Goal: Transaction & Acquisition: Purchase product/service

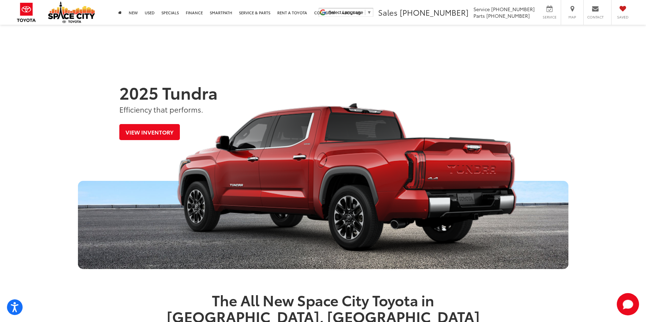
scroll to position [383, 0]
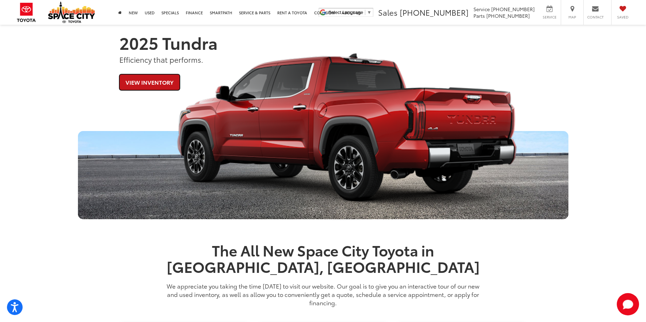
click at [142, 81] on link "View Inventory" at bounding box center [149, 82] width 61 height 16
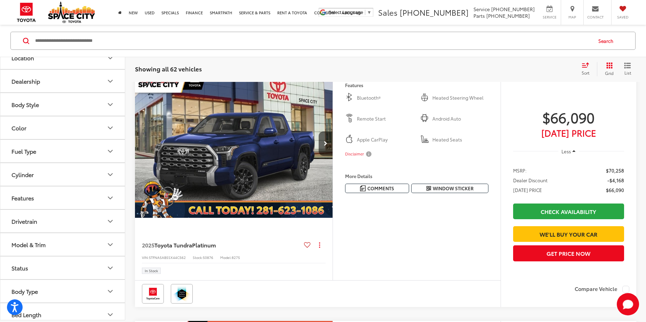
scroll to position [134, 0]
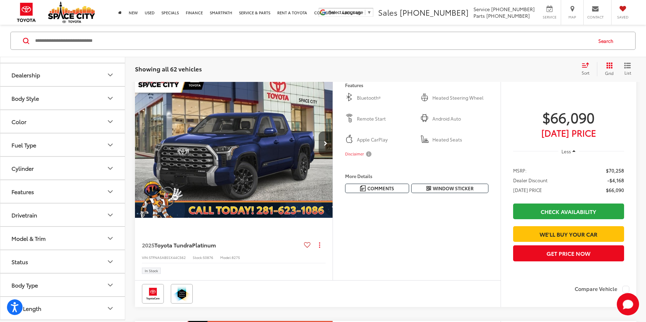
click at [86, 215] on button "Drivetrain" at bounding box center [62, 214] width 125 height 23
click at [35, 232] on label "4-Wheel Drive (39)" at bounding box center [36, 231] width 54 height 11
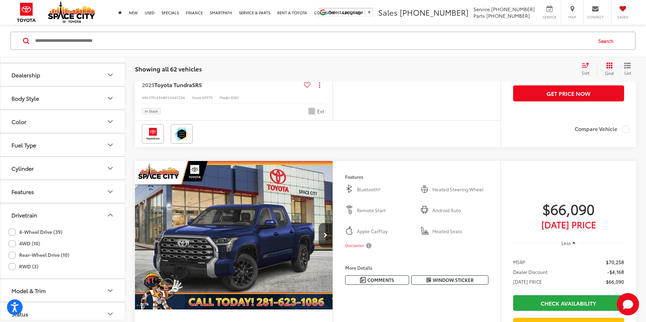
click at [25, 242] on label "4WD (10)" at bounding box center [24, 242] width 31 height 11
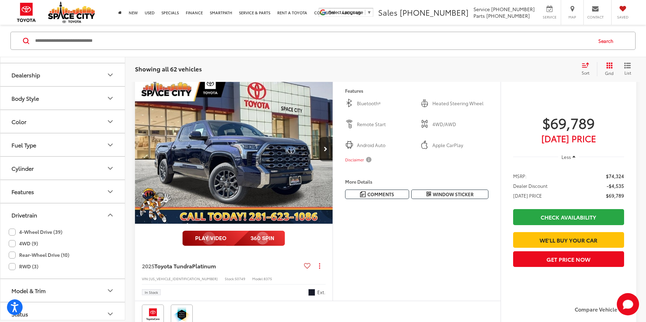
scroll to position [89, 0]
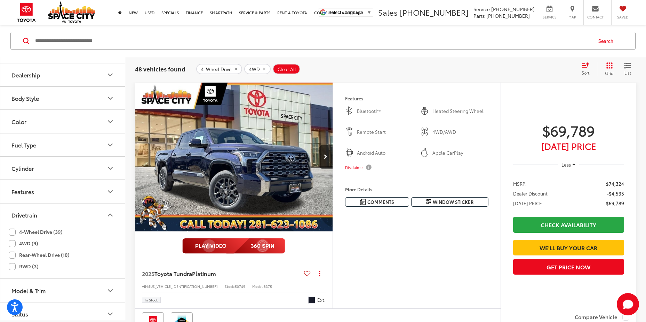
click at [109, 216] on icon "Drivetrain" at bounding box center [110, 215] width 8 height 8
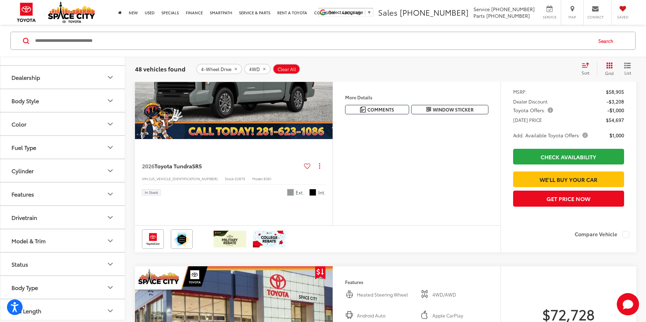
scroll to position [134, 0]
click at [97, 190] on button "Features" at bounding box center [62, 191] width 125 height 23
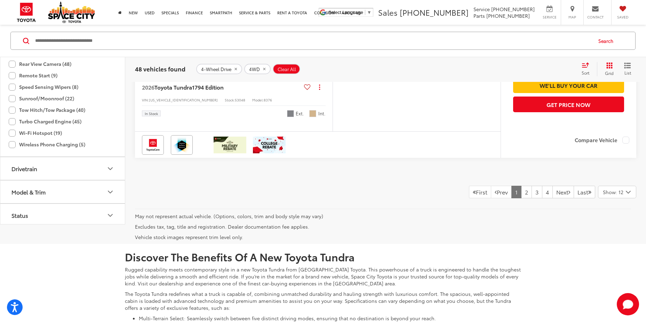
scroll to position [3046, 0]
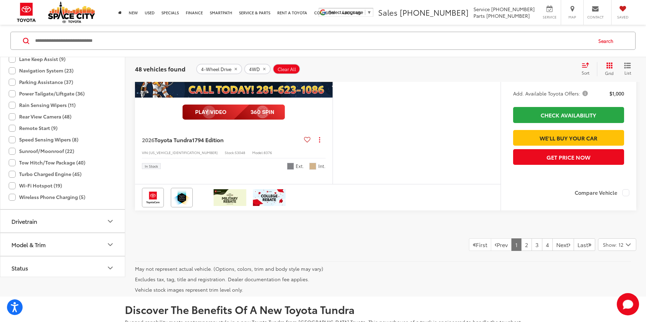
click at [106, 248] on icon "Model & Trim" at bounding box center [110, 244] width 8 height 8
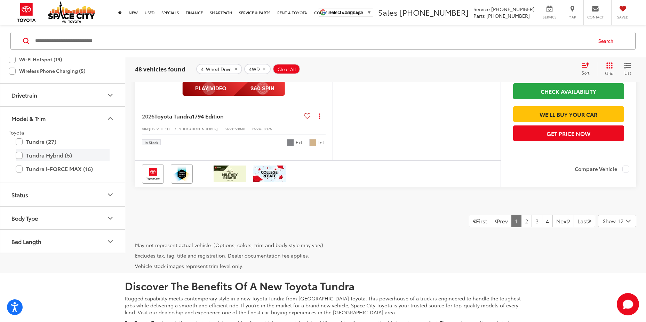
scroll to position [3116, 0]
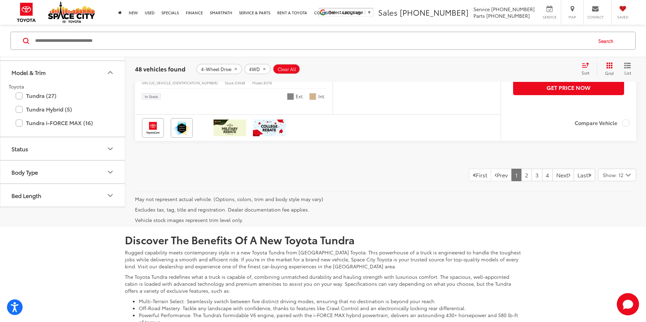
click at [113, 77] on icon "Model & Trim" at bounding box center [110, 72] width 8 height 8
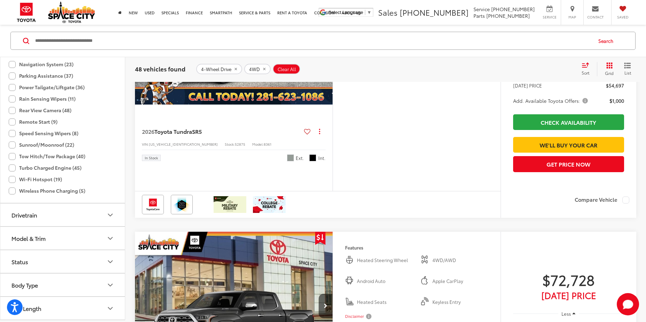
scroll to position [2002, 0]
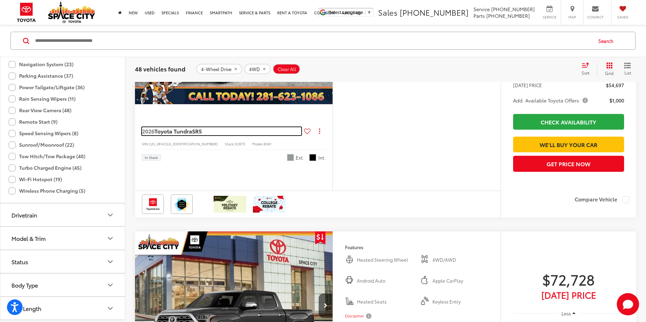
click at [195, 135] on span "SR5" at bounding box center [197, 131] width 10 height 8
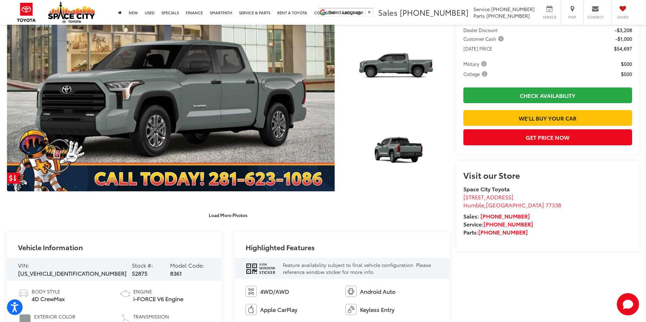
scroll to position [139, 0]
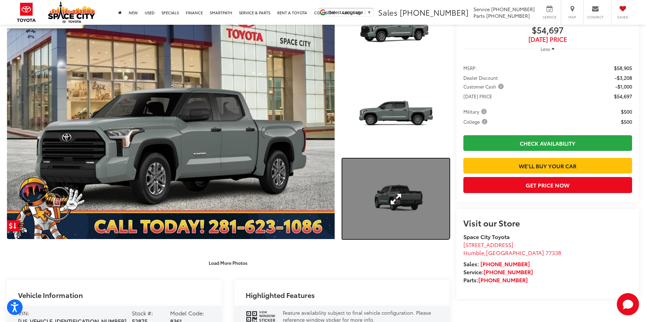
click at [416, 204] on link "Expand Photo 3" at bounding box center [395, 198] width 107 height 80
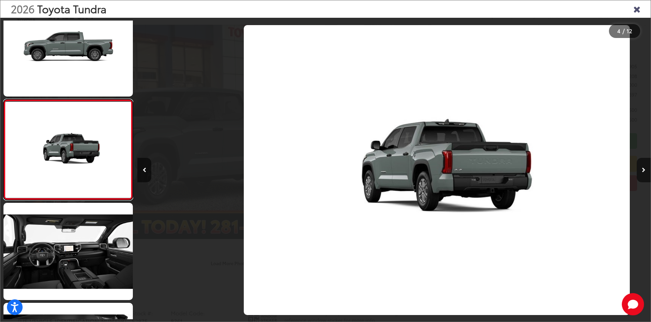
scroll to position [0, 1541]
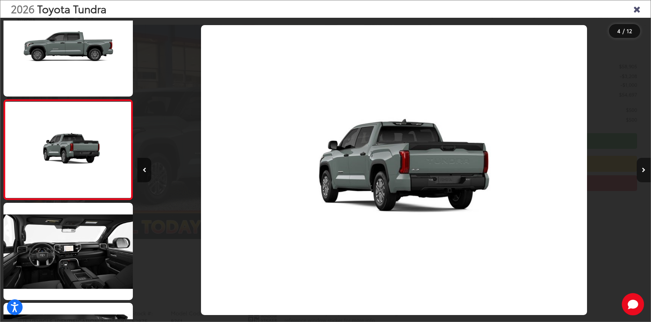
click at [643, 173] on button "Next image" at bounding box center [644, 170] width 14 height 24
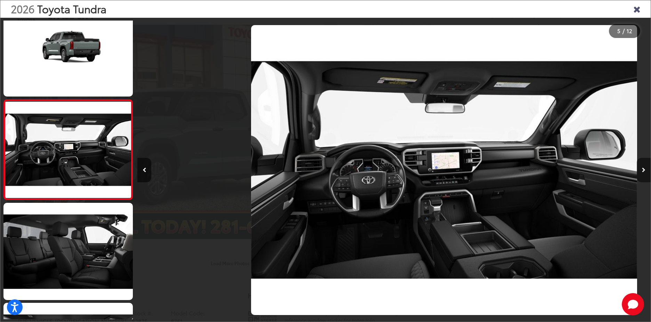
scroll to position [0, 2054]
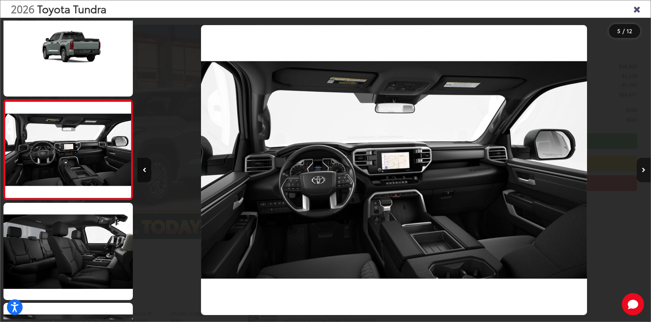
click at [643, 173] on button "Next image" at bounding box center [644, 170] width 14 height 24
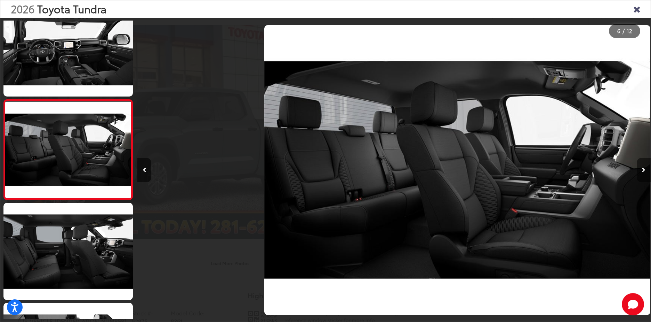
scroll to position [0, 2568]
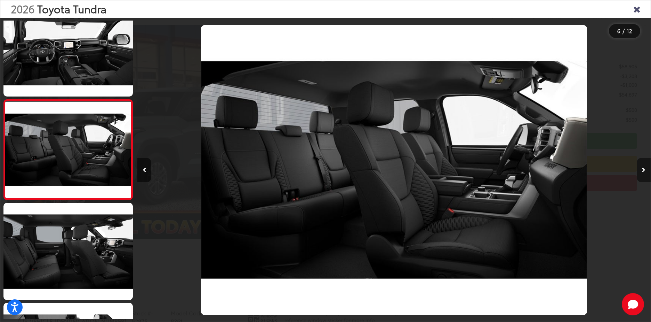
click at [643, 173] on button "Next image" at bounding box center [644, 170] width 14 height 24
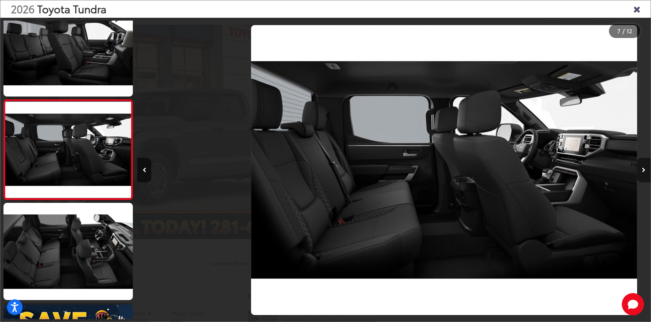
scroll to position [0, 3081]
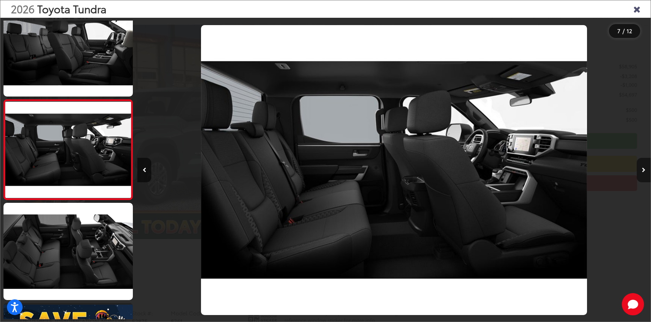
click at [643, 173] on button "Next image" at bounding box center [644, 170] width 14 height 24
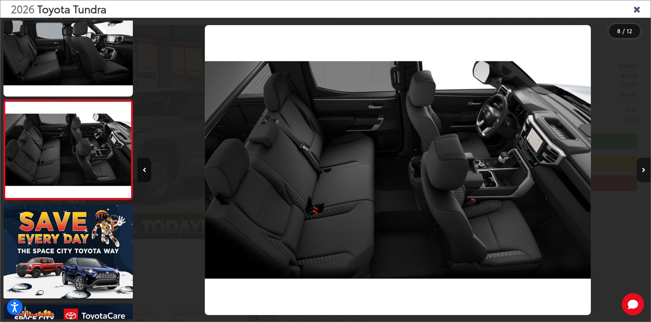
scroll to position [0, 3595]
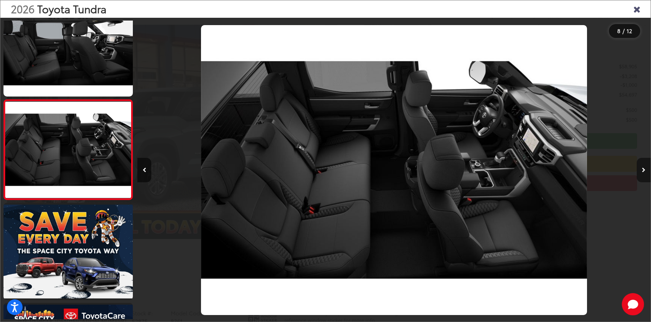
click at [643, 173] on button "Next image" at bounding box center [644, 170] width 14 height 24
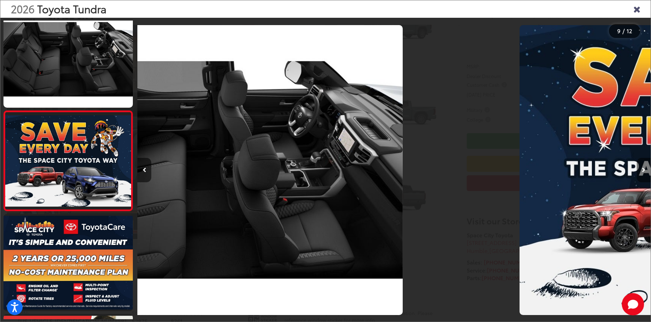
scroll to position [721, 0]
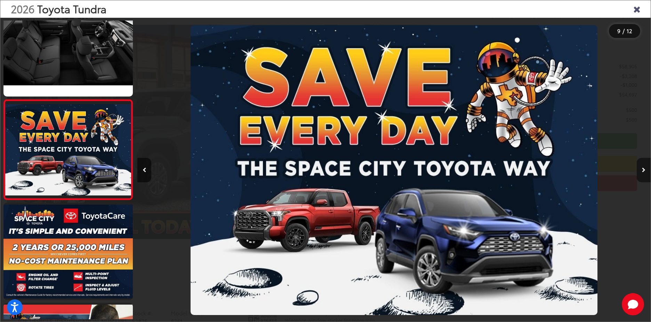
click at [643, 173] on button "Next image" at bounding box center [644, 170] width 14 height 24
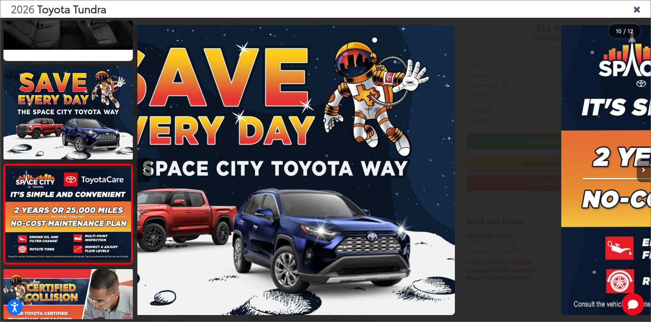
scroll to position [0, 0]
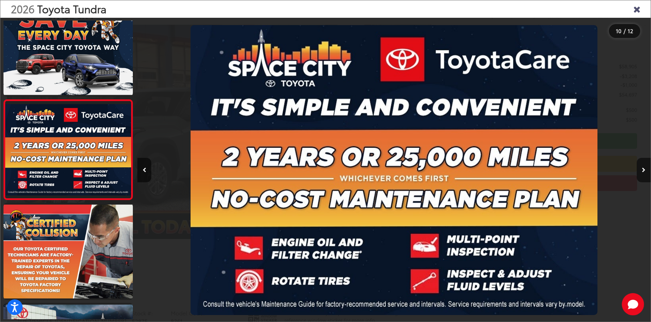
click at [634, 5] on icon "Close gallery" at bounding box center [637, 8] width 7 height 9
